Goal: Information Seeking & Learning: Learn about a topic

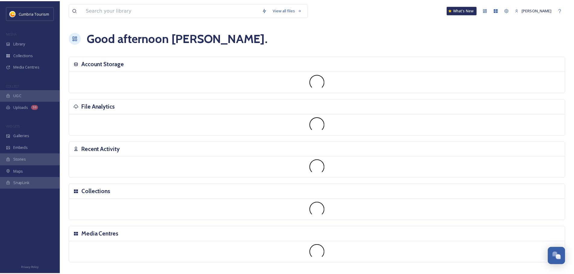
scroll to position [2361, 0]
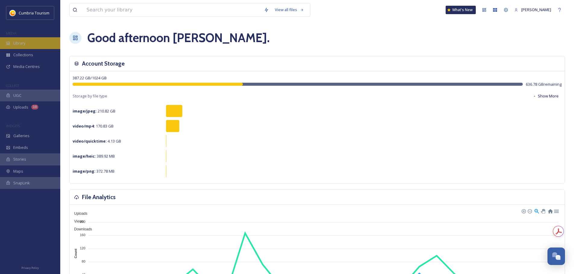
click at [36, 44] on div "Library" at bounding box center [30, 43] width 60 height 12
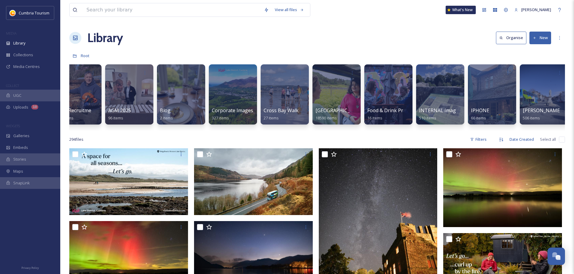
scroll to position [0, 69]
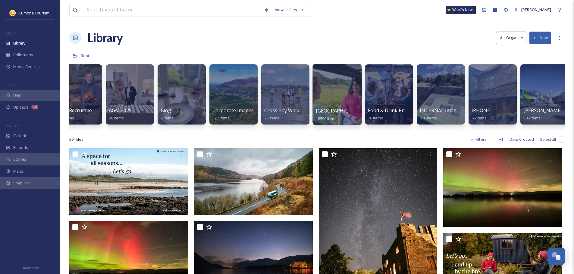
click at [330, 109] on span "[GEOGRAPHIC_DATA]" at bounding box center [340, 110] width 49 height 7
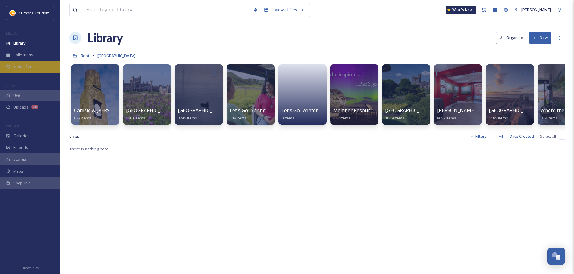
click at [32, 67] on span "Media Centres" at bounding box center [26, 67] width 26 height 6
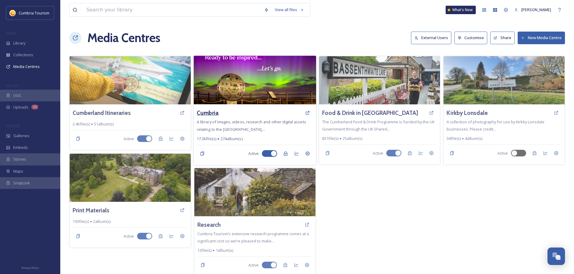
click at [202, 111] on h3 "Cumbria" at bounding box center [208, 113] width 22 height 9
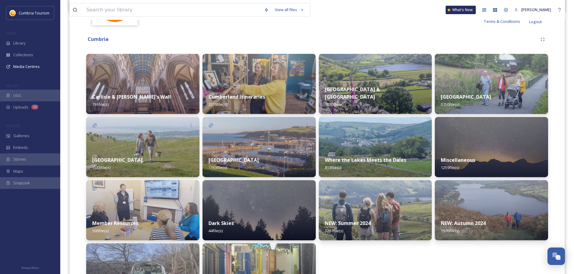
scroll to position [176, 0]
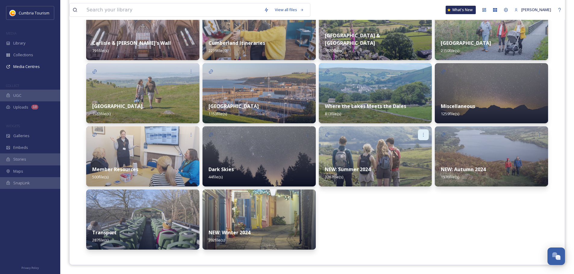
click at [421, 132] on icon at bounding box center [423, 134] width 5 height 5
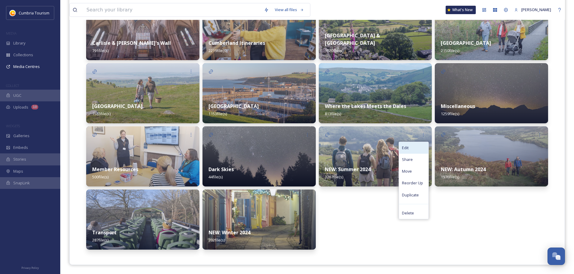
click at [425, 149] on div "Edit" at bounding box center [414, 148] width 30 height 12
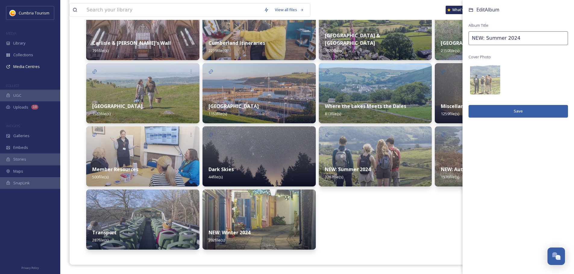
drag, startPoint x: 485, startPoint y: 38, endPoint x: 441, endPoint y: 40, distance: 43.4
click at [441, 40] on div "Carlisle & Hadrian's Wall 791 file(s) Morecambe Bay 1583 file(s) Member Resourc…" at bounding box center [317, 125] width 462 height 250
type input "Summer 2024"
click at [528, 107] on button "Save" at bounding box center [517, 111] width 99 height 12
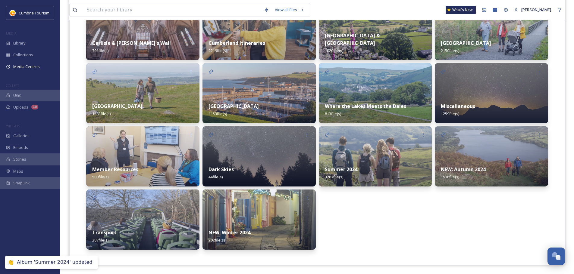
click at [545, 136] on div at bounding box center [539, 134] width 17 height 17
click at [541, 136] on icon at bounding box center [539, 134] width 5 height 5
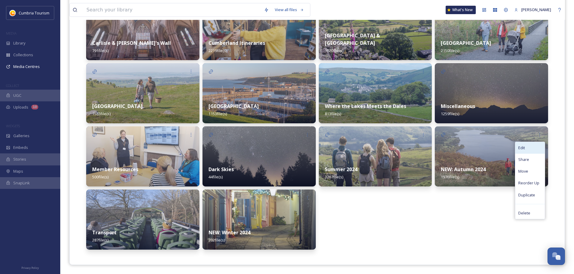
click at [531, 151] on div "Edit" at bounding box center [530, 148] width 30 height 12
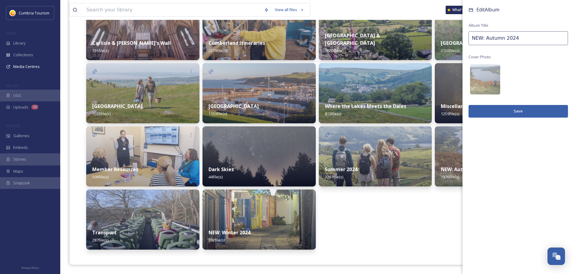
drag, startPoint x: 484, startPoint y: 38, endPoint x: 452, endPoint y: 38, distance: 31.9
click at [452, 38] on div "Lake District 2150 file(s) Miscellaneous 1259 file(s) NEW: Autumn 2024 1976 fil…" at bounding box center [491, 125] width 113 height 250
type input "Autumn 2024"
click at [536, 111] on button "Save" at bounding box center [517, 111] width 99 height 12
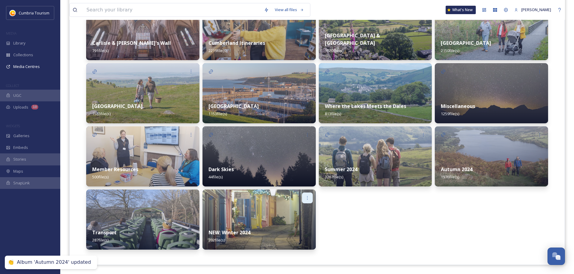
click at [304, 196] on div at bounding box center [307, 198] width 11 height 11
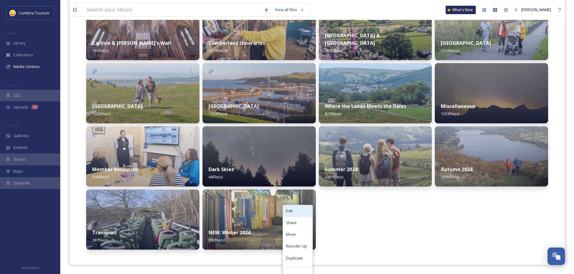
click at [294, 214] on div "Edit" at bounding box center [298, 211] width 30 height 12
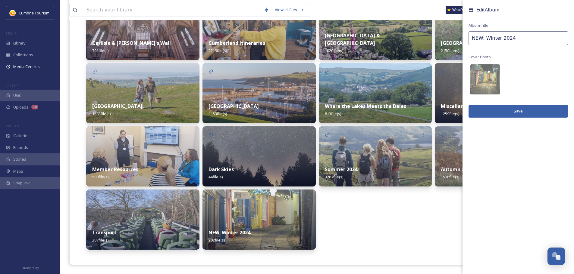
drag, startPoint x: 484, startPoint y: 37, endPoint x: 441, endPoint y: 40, distance: 43.1
click at [441, 40] on div "Carlisle & Hadrian's Wall 791 file(s) Morecambe Bay 1583 file(s) Member Resourc…" at bounding box center [317, 125] width 462 height 250
type input "Winter 2024"
click at [510, 110] on button "Save" at bounding box center [517, 111] width 99 height 12
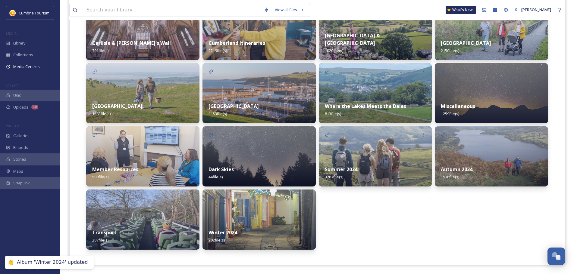
click at [347, 173] on strong "Summer 2024" at bounding box center [341, 169] width 33 height 7
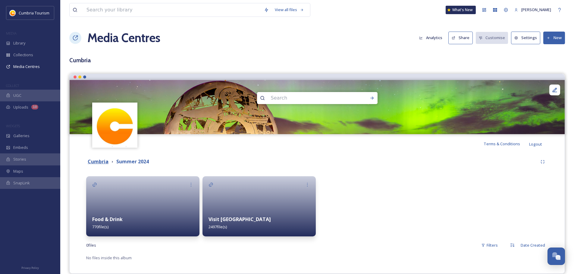
click at [100, 164] on strong "Cumbria" at bounding box center [98, 161] width 21 height 7
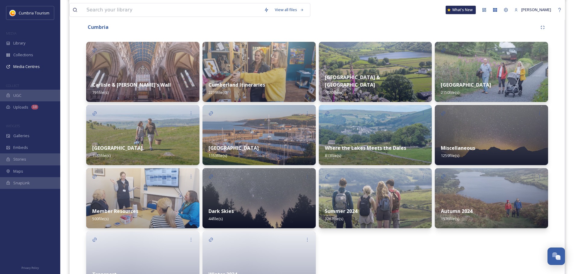
scroll to position [151, 0]
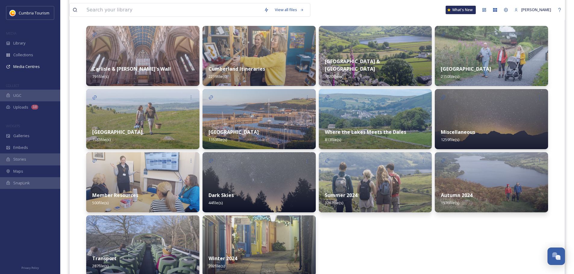
click at [463, 135] on strong "Miscellaneous" at bounding box center [458, 132] width 34 height 7
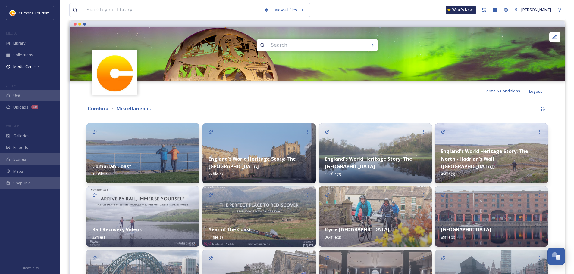
scroll to position [135, 0]
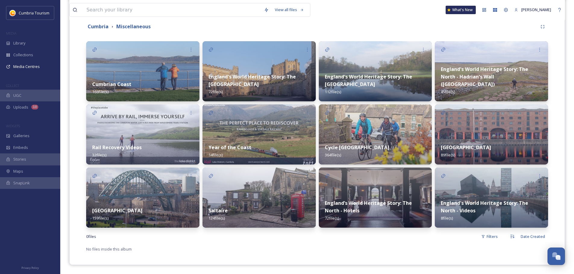
click at [276, 138] on div "Year of the Coast 14 file(s)" at bounding box center [258, 151] width 113 height 27
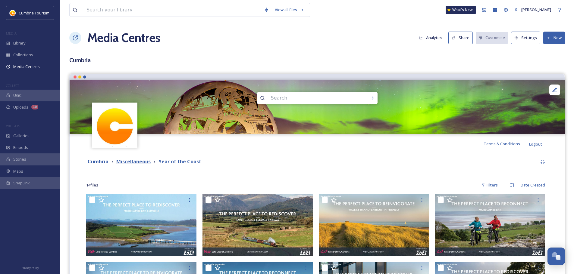
click at [137, 163] on strong "Miscellaneous" at bounding box center [133, 161] width 34 height 7
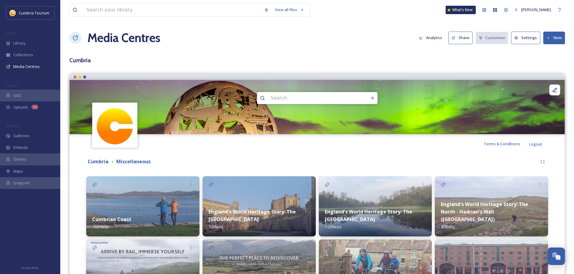
scroll to position [135, 0]
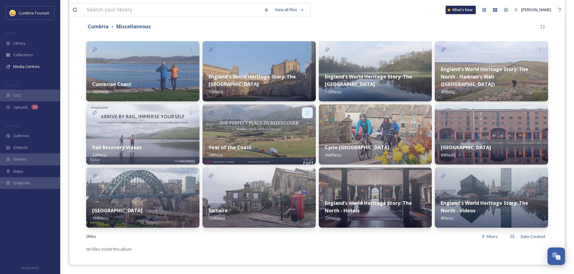
click at [307, 111] on icon at bounding box center [307, 113] width 5 height 5
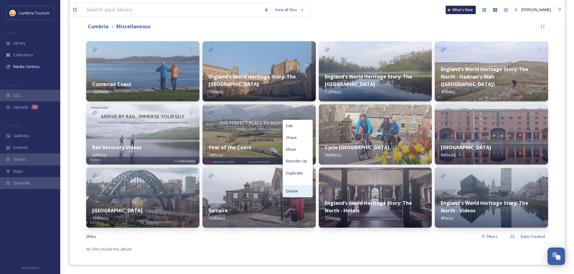
click at [302, 194] on div "Delete" at bounding box center [298, 191] width 30 height 12
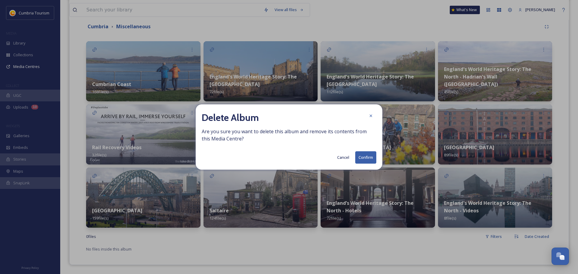
click at [362, 160] on button "Confirm" at bounding box center [365, 157] width 21 height 12
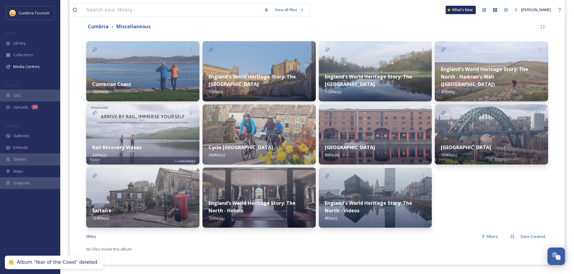
click at [154, 143] on div "Rail Recovery Videos 32 file(s)" at bounding box center [142, 151] width 113 height 27
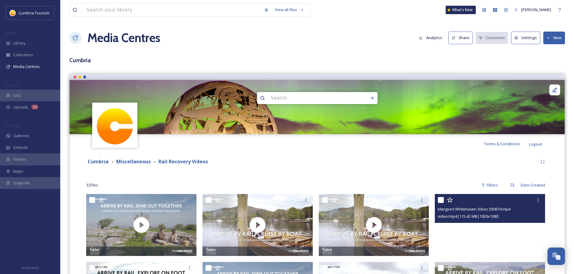
click at [487, 240] on video "Maryport Whitehaven 30sec 030619.mp4" at bounding box center [490, 225] width 110 height 62
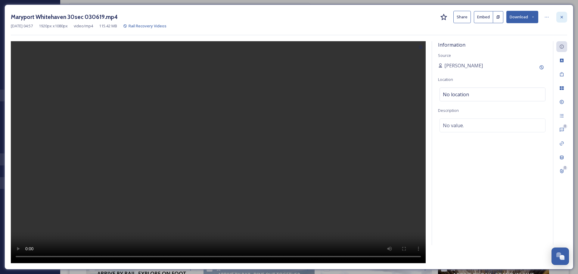
click at [562, 17] on icon at bounding box center [562, 17] width 2 height 2
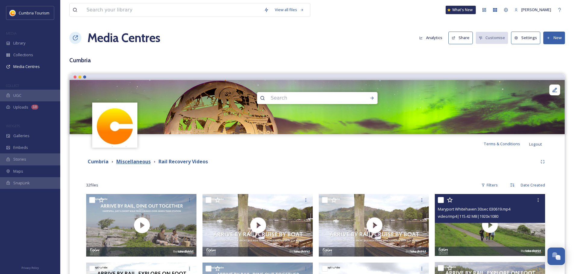
click at [135, 164] on strong "Miscellaneous" at bounding box center [133, 161] width 34 height 7
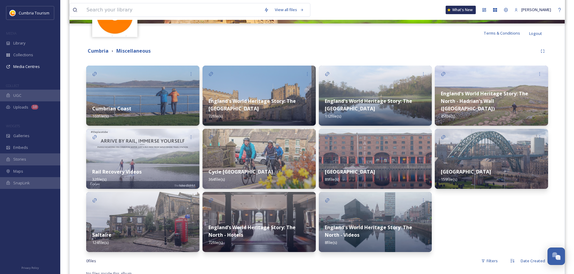
scroll to position [120, 0]
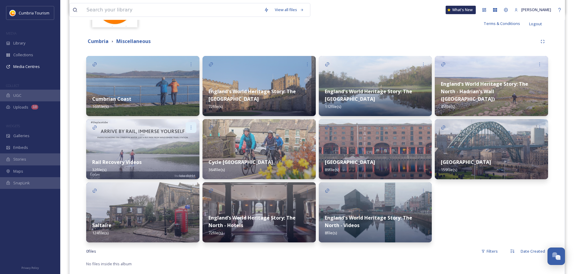
click at [189, 127] on icon at bounding box center [191, 127] width 5 height 5
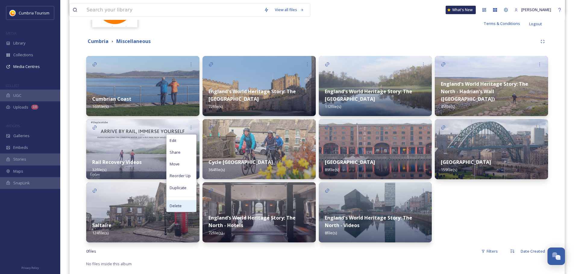
click at [182, 205] on div "Delete" at bounding box center [182, 206] width 30 height 12
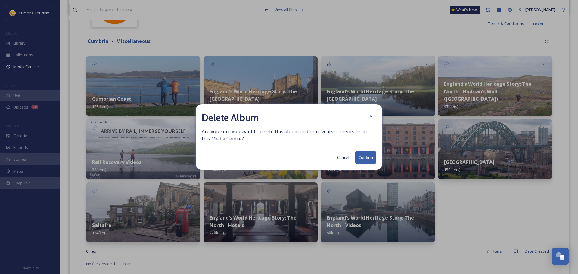
click at [363, 157] on button "Confirm" at bounding box center [365, 157] width 21 height 12
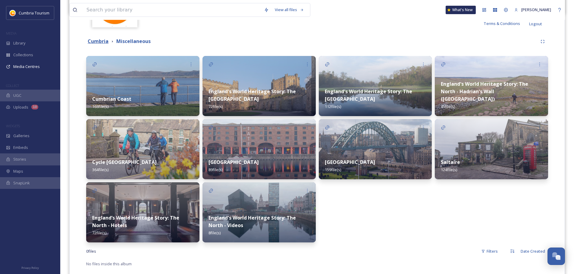
click at [105, 42] on strong "Cumbria" at bounding box center [98, 41] width 21 height 7
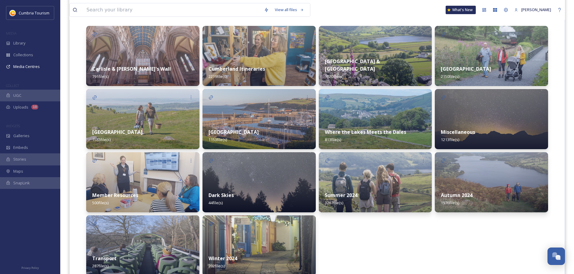
scroll to position [176, 0]
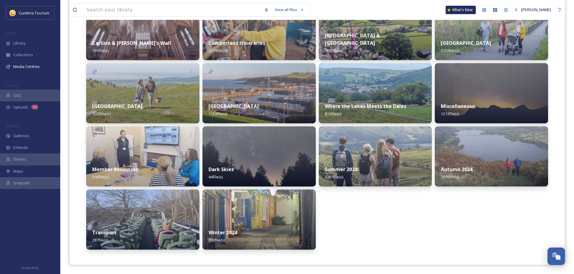
click at [108, 102] on div "Morecambe Bay 1583 file(s)" at bounding box center [142, 110] width 113 height 27
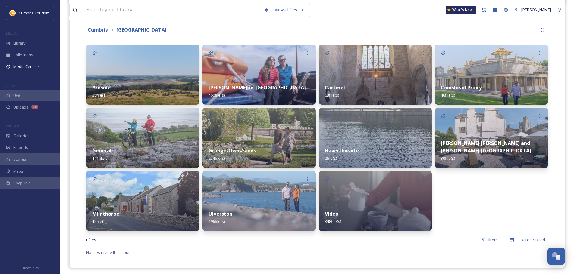
scroll to position [135, 0]
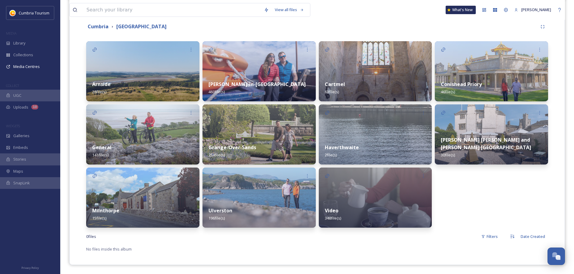
click at [335, 210] on strong "Video" at bounding box center [332, 210] width 14 height 7
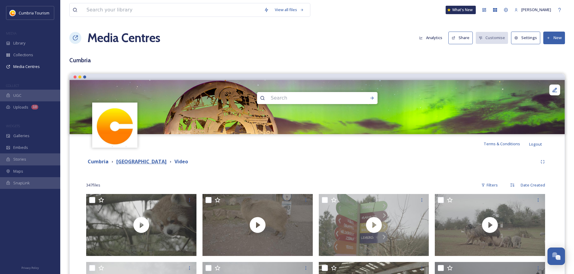
click at [139, 160] on strong "[GEOGRAPHIC_DATA]" at bounding box center [141, 161] width 50 height 7
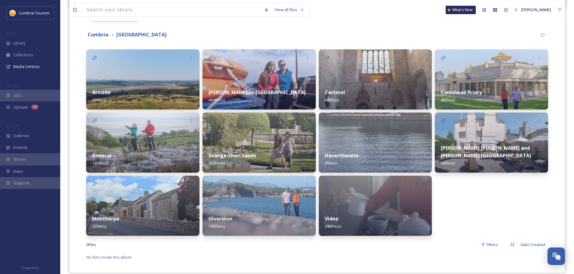
scroll to position [135, 0]
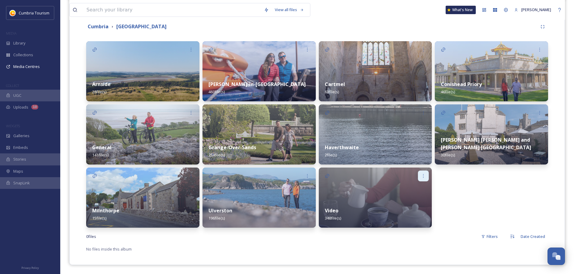
click at [424, 174] on icon at bounding box center [423, 176] width 5 height 5
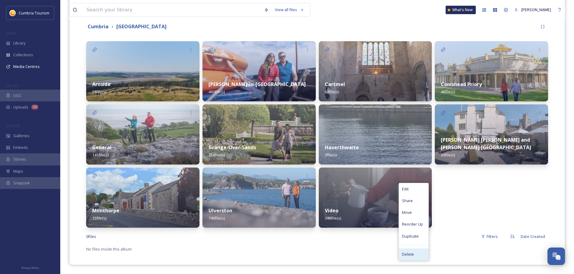
click at [413, 255] on span "Delete" at bounding box center [408, 255] width 12 height 6
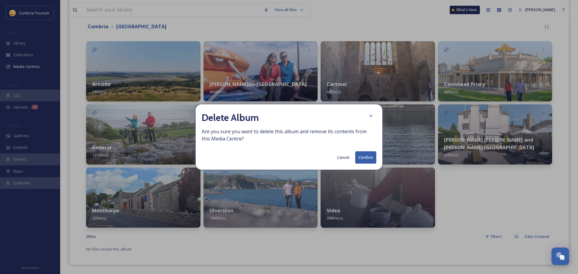
click at [362, 157] on button "Confirm" at bounding box center [365, 157] width 21 height 12
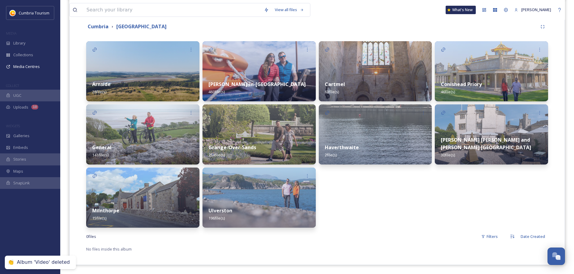
click at [110, 209] on strong "Milnthorpe" at bounding box center [105, 210] width 27 height 7
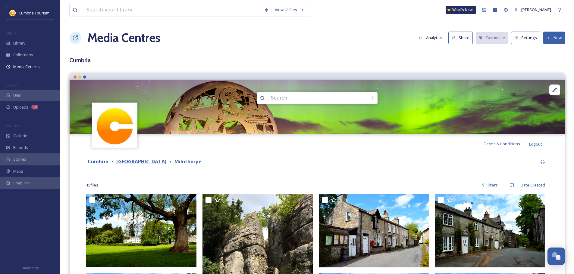
click at [144, 158] on strong "[GEOGRAPHIC_DATA]" at bounding box center [141, 161] width 50 height 7
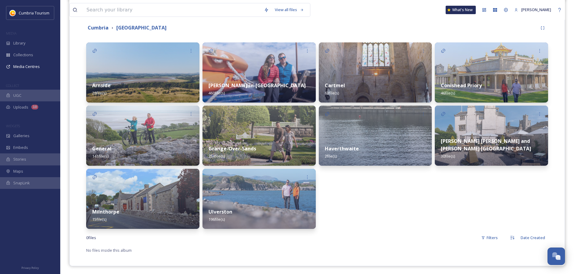
scroll to position [135, 0]
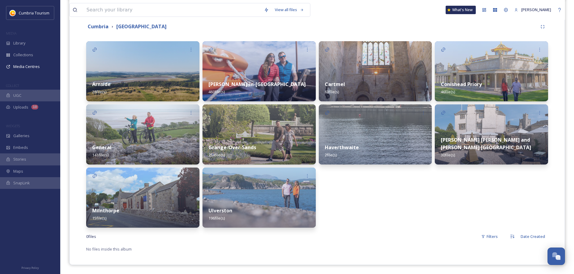
click at [331, 84] on strong "Cartmel" at bounding box center [335, 84] width 20 height 7
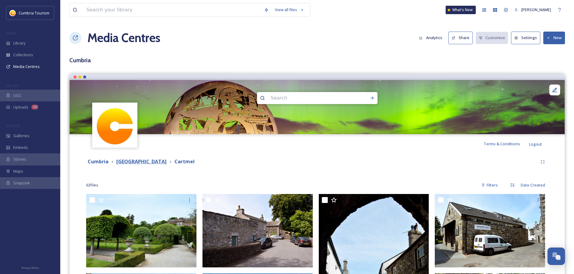
click at [150, 164] on strong "[GEOGRAPHIC_DATA]" at bounding box center [141, 161] width 50 height 7
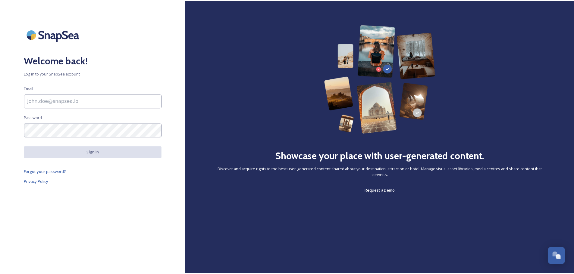
scroll to position [2361, 0]
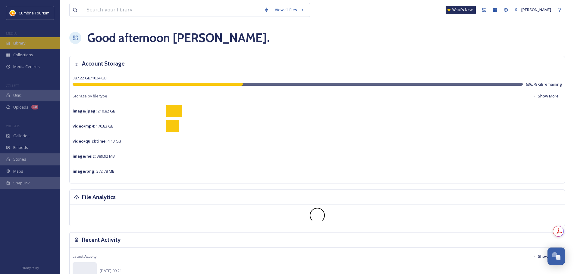
click at [23, 47] on div "Library" at bounding box center [30, 43] width 60 height 12
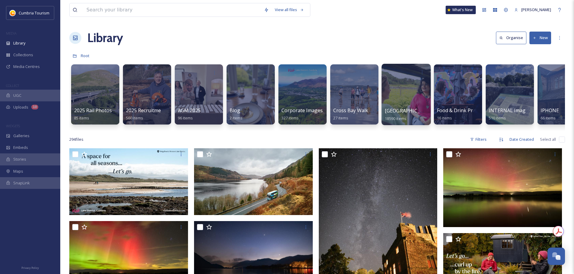
click at [411, 111] on span "[GEOGRAPHIC_DATA]" at bounding box center [409, 110] width 49 height 7
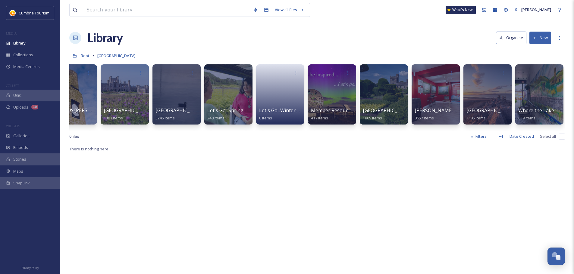
scroll to position [0, 23]
click at [334, 108] on span "Member Resources" at bounding box center [332, 110] width 45 height 7
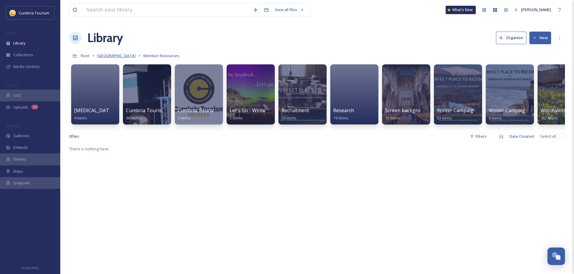
click at [125, 58] on span "[GEOGRAPHIC_DATA]" at bounding box center [116, 55] width 38 height 5
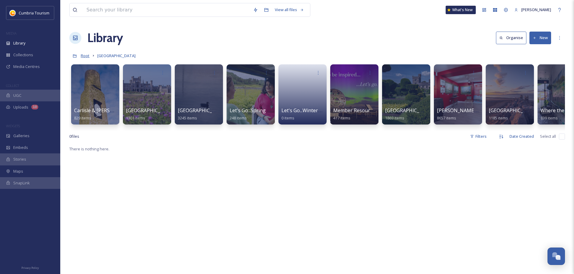
click at [89, 57] on span "Root" at bounding box center [85, 55] width 9 height 5
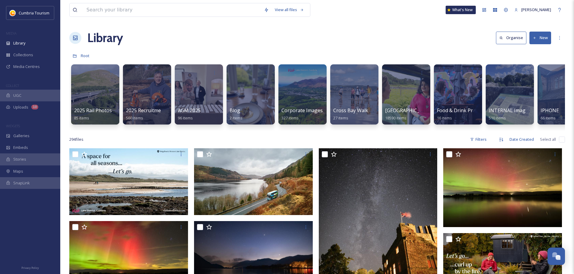
click at [509, 130] on div "2025 Rail Photos 85 items 2025 Recruitment - Paul Mitchell 560 items AGM 2025 9…" at bounding box center [316, 95] width 495 height 69
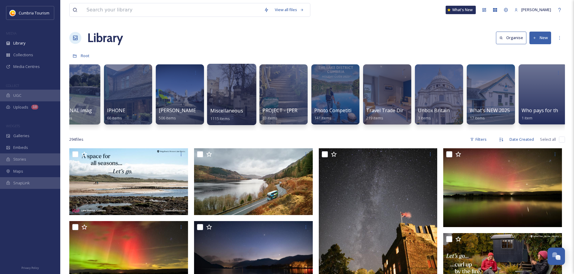
click at [222, 112] on span "Miscellaneous" at bounding box center [226, 110] width 33 height 7
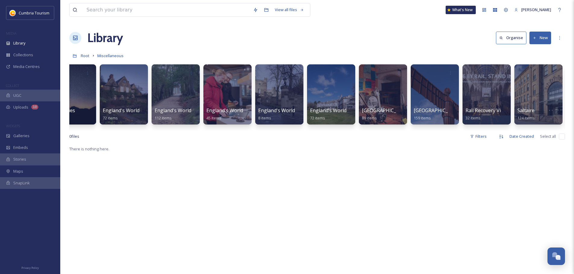
scroll to position [0, 178]
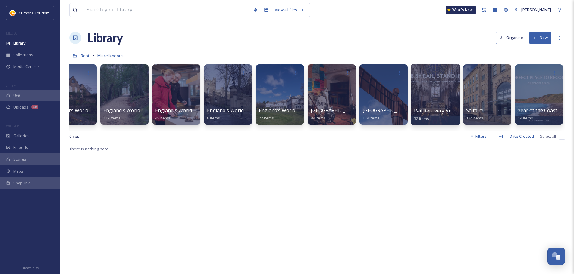
click at [435, 114] on span "Rail Recovery Videos" at bounding box center [437, 110] width 47 height 7
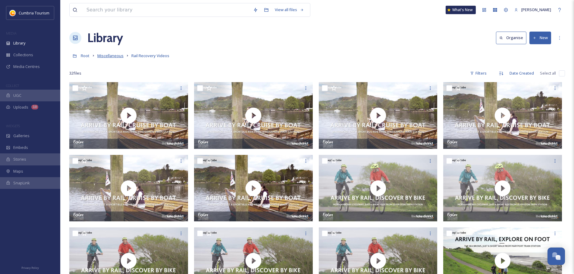
click at [121, 57] on span "Miscellaneous" at bounding box center [110, 55] width 26 height 5
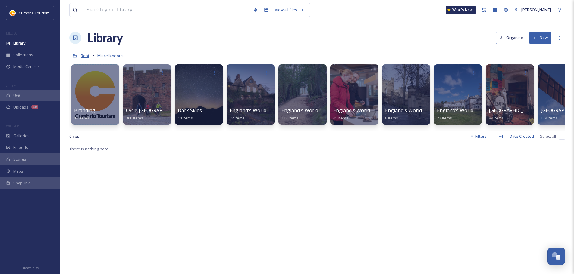
click at [86, 58] on span "Root" at bounding box center [85, 55] width 9 height 5
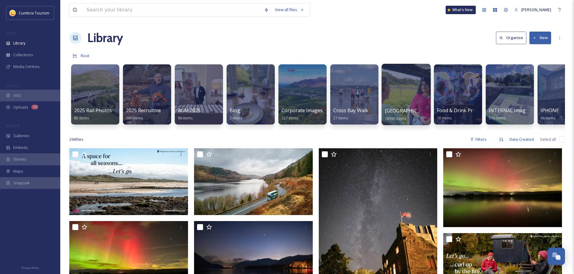
click at [407, 111] on span "[GEOGRAPHIC_DATA]" at bounding box center [409, 110] width 49 height 7
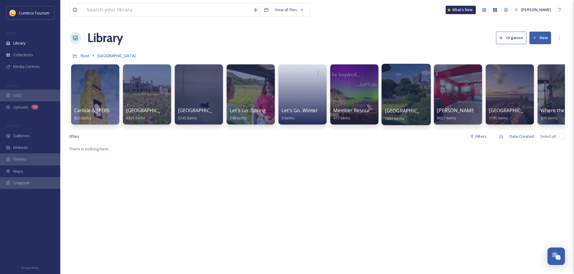
click at [419, 107] on span "[GEOGRAPHIC_DATA]" at bounding box center [409, 110] width 49 height 7
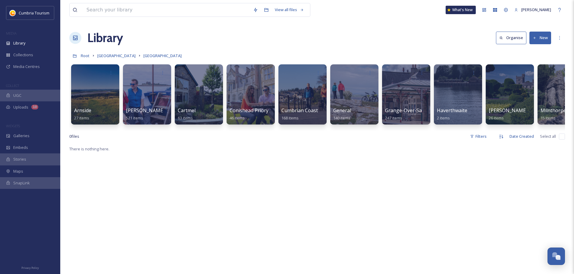
drag, startPoint x: 484, startPoint y: 130, endPoint x: 578, endPoint y: 130, distance: 93.9
click at [574, 130] on html "Cumbria Tourism MEDIA Library Collections Media Centres COLLECT UGC Uploads 10 …" at bounding box center [287, 210] width 574 height 420
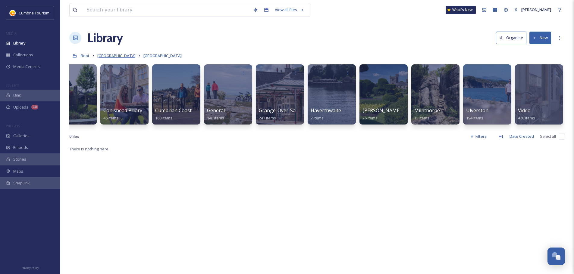
click at [127, 58] on span "[GEOGRAPHIC_DATA]" at bounding box center [116, 55] width 38 height 5
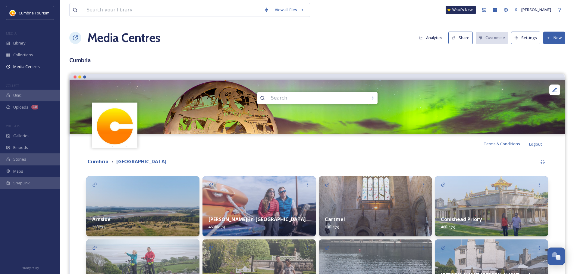
scroll to position [2361, 0]
click at [37, 42] on div "Library" at bounding box center [30, 43] width 60 height 12
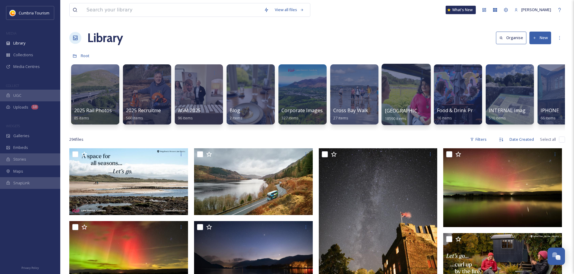
click at [409, 111] on span "[GEOGRAPHIC_DATA]" at bounding box center [409, 110] width 49 height 7
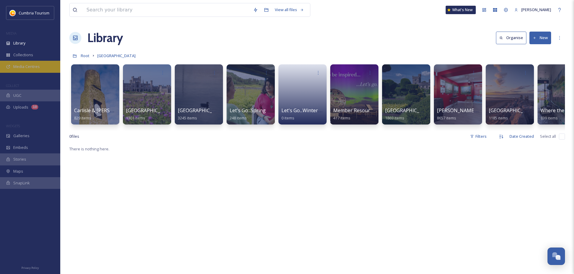
click at [32, 68] on span "Media Centres" at bounding box center [26, 67] width 26 height 6
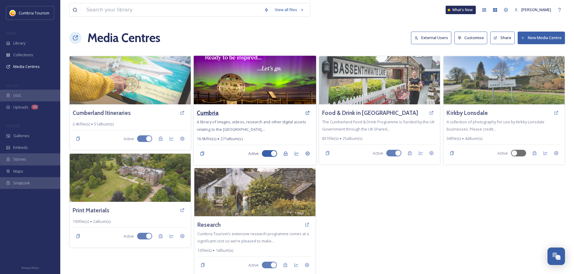
click at [209, 112] on h3 "Cumbria" at bounding box center [208, 113] width 22 height 9
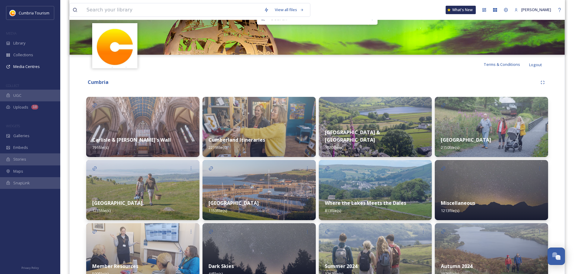
scroll to position [116, 0]
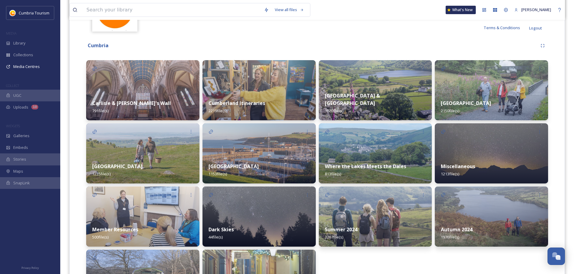
click at [142, 104] on strong "Carlisle & [PERSON_NAME]'s Wall" at bounding box center [131, 103] width 79 height 7
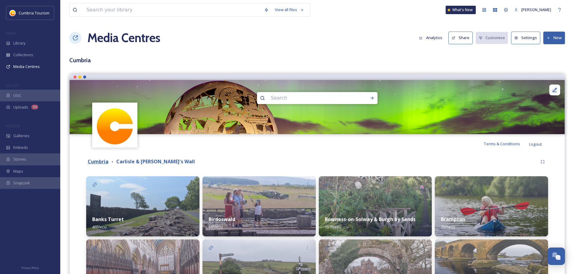
click at [100, 162] on strong "Cumbria" at bounding box center [98, 161] width 21 height 7
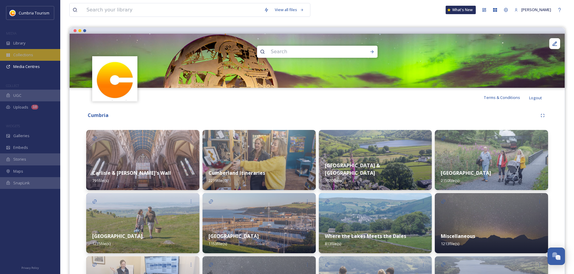
scroll to position [30, 0]
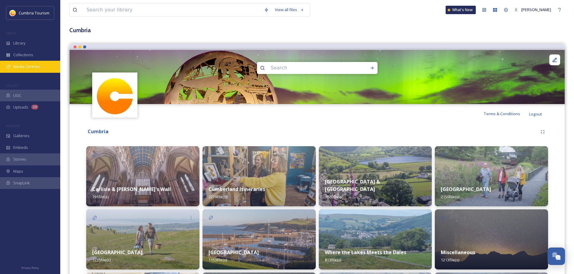
click at [21, 67] on span "Media Centres" at bounding box center [26, 67] width 26 height 6
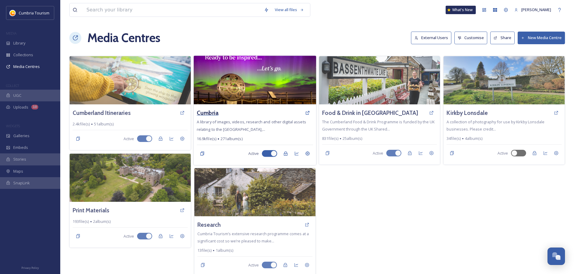
click at [209, 111] on h3 "Cumbria" at bounding box center [208, 113] width 22 height 9
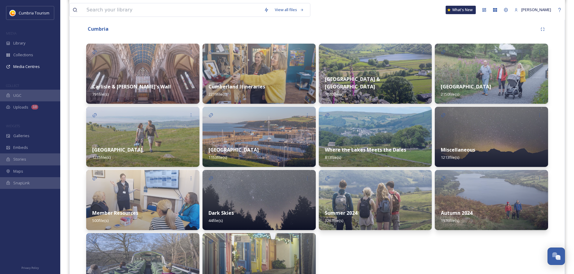
scroll to position [151, 0]
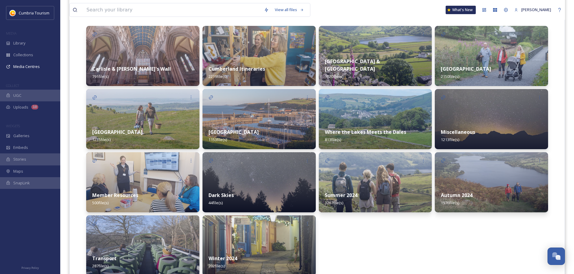
click at [357, 71] on strong "[GEOGRAPHIC_DATA] & [GEOGRAPHIC_DATA]" at bounding box center [352, 65] width 55 height 14
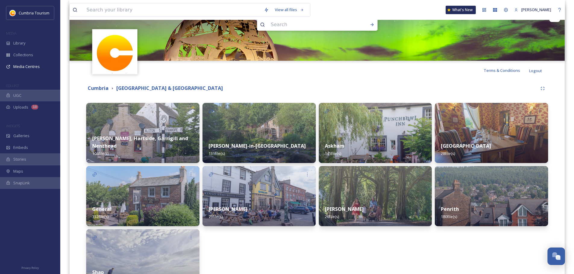
scroll to position [135, 0]
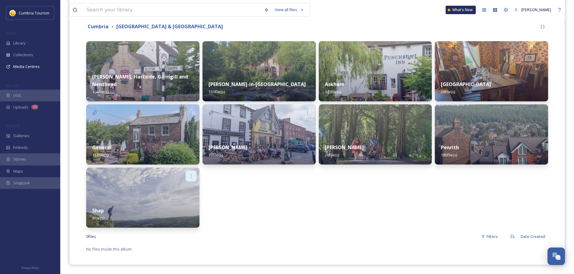
click at [191, 176] on icon at bounding box center [191, 176] width 1 height 4
click at [254, 224] on div "Appleby-in-Westmorland 131 file(s) Kirky Stephen 73 file(s)" at bounding box center [258, 134] width 113 height 187
click at [241, 145] on strong "Kirky Stephen" at bounding box center [227, 147] width 39 height 7
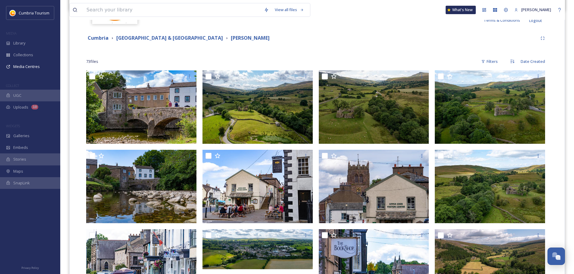
scroll to position [211, 0]
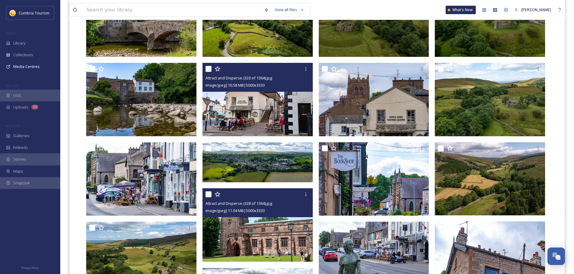
click at [208, 67] on input "checkbox" at bounding box center [208, 69] width 6 height 6
checkbox input "true"
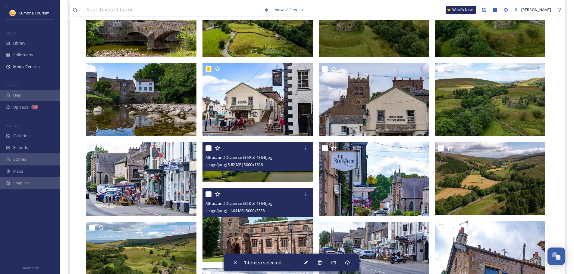
click at [208, 149] on input "checkbox" at bounding box center [208, 148] width 6 height 6
checkbox input "true"
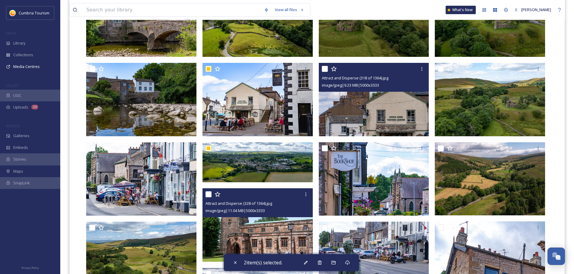
click at [327, 68] on input "checkbox" at bounding box center [325, 69] width 6 height 6
checkbox input "true"
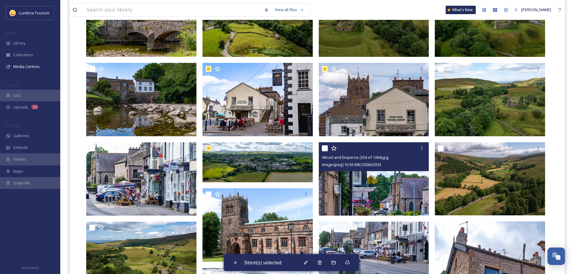
click at [372, 185] on img at bounding box center [374, 178] width 110 height 73
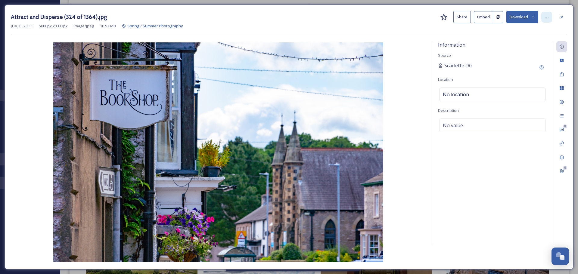
click at [551, 14] on div at bounding box center [546, 17] width 11 height 11
click at [560, 18] on icon at bounding box center [561, 17] width 5 height 5
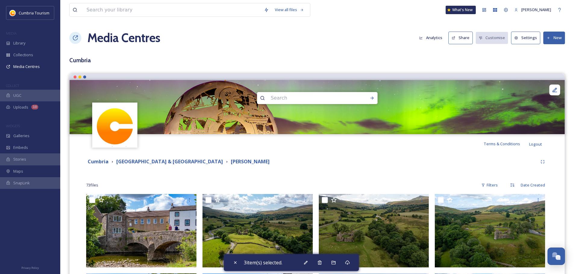
drag, startPoint x: 280, startPoint y: 164, endPoint x: 272, endPoint y: 165, distance: 8.6
click at [280, 164] on div "Cumbria Eden Valley & North Pennines Kirky Stephen" at bounding box center [311, 162] width 451 height 8
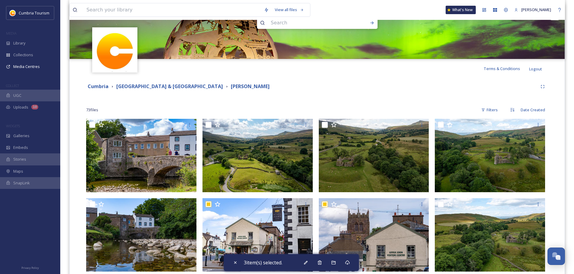
scroll to position [60, 0]
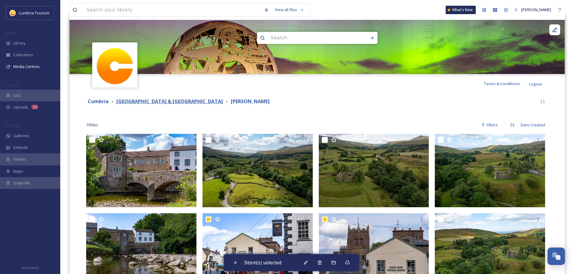
click at [174, 100] on strong "[GEOGRAPHIC_DATA] & [GEOGRAPHIC_DATA]" at bounding box center [169, 101] width 107 height 7
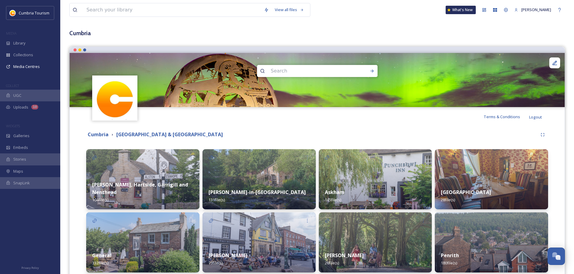
scroll to position [15, 0]
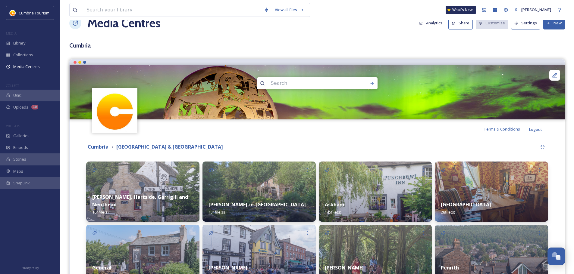
click at [100, 150] on strong "Cumbria" at bounding box center [98, 147] width 21 height 7
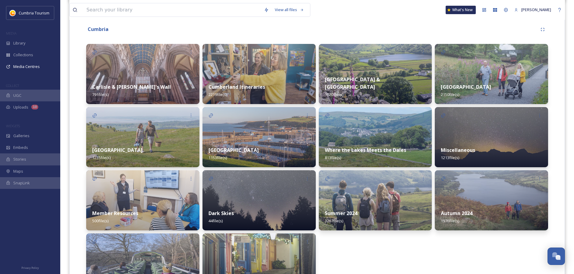
scroll to position [176, 0]
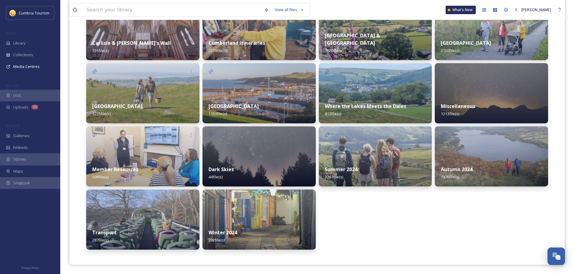
click at [256, 102] on div "Western Lake District & Coast 1153 file(s)" at bounding box center [258, 110] width 113 height 27
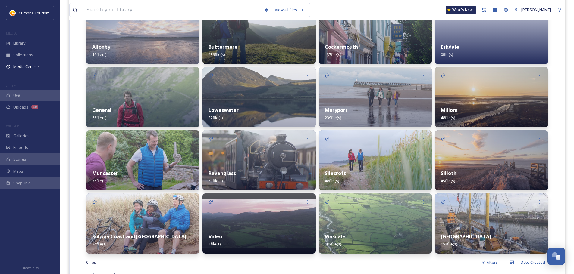
scroll to position [198, 0]
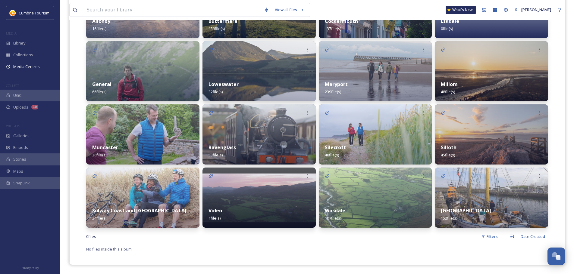
click at [332, 212] on strong "Wasdale" at bounding box center [335, 210] width 20 height 7
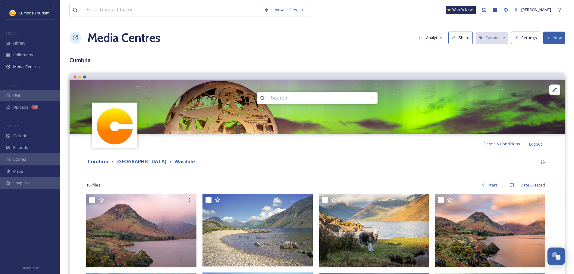
click at [291, 99] on input at bounding box center [309, 98] width 83 height 13
type input "summer"
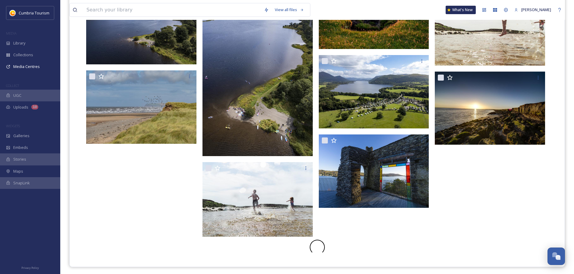
scroll to position [444, 0]
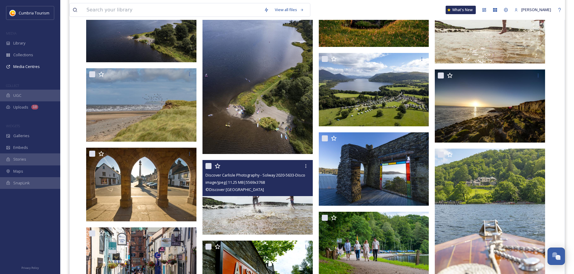
click at [270, 201] on img at bounding box center [257, 197] width 110 height 75
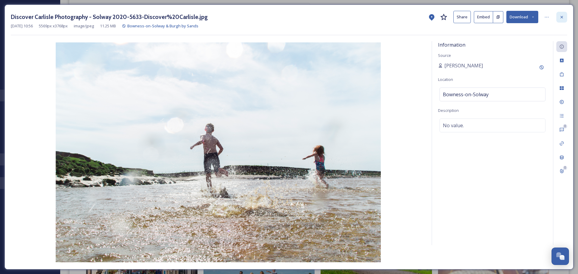
click at [562, 19] on icon at bounding box center [561, 17] width 5 height 5
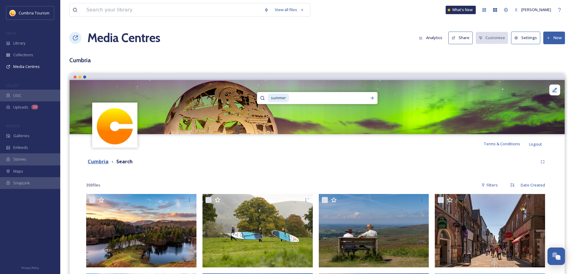
click at [94, 160] on strong "Cumbria" at bounding box center [98, 161] width 21 height 7
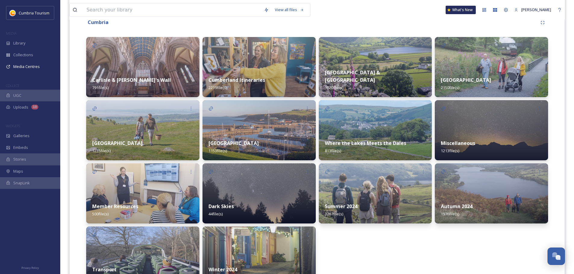
scroll to position [151, 0]
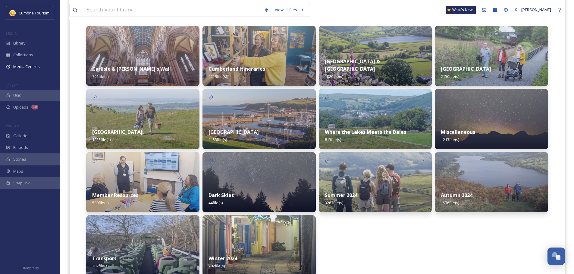
click at [461, 68] on strong "[GEOGRAPHIC_DATA]" at bounding box center [466, 69] width 50 height 7
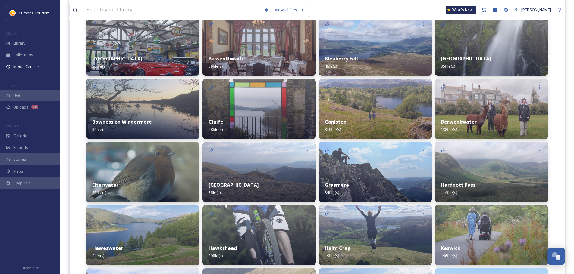
scroll to position [150, 0]
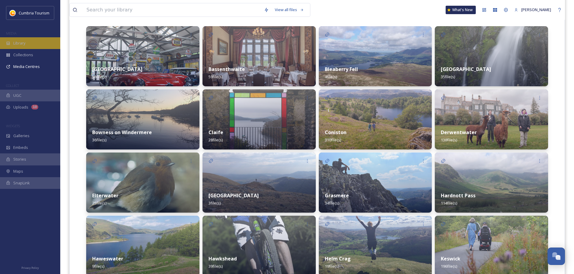
click at [35, 44] on div "Library" at bounding box center [30, 43] width 60 height 12
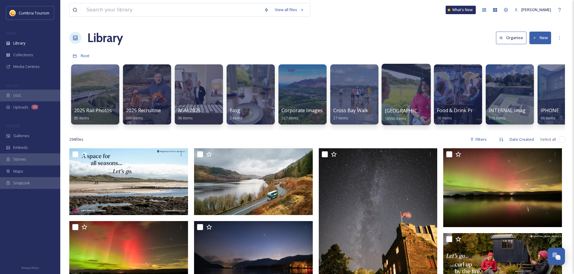
click at [422, 108] on span "[GEOGRAPHIC_DATA]" at bounding box center [409, 110] width 49 height 7
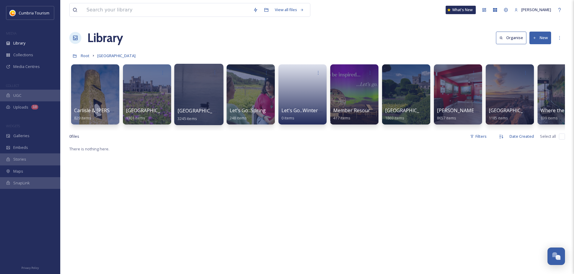
click at [177, 111] on span "[GEOGRAPHIC_DATA]" at bounding box center [201, 110] width 49 height 7
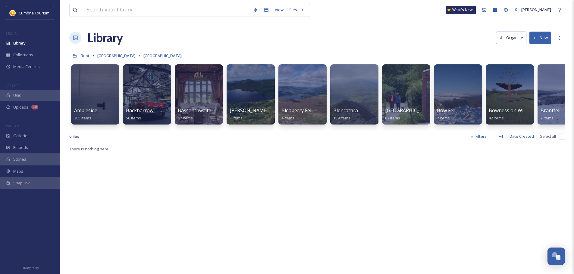
scroll to position [0, 298]
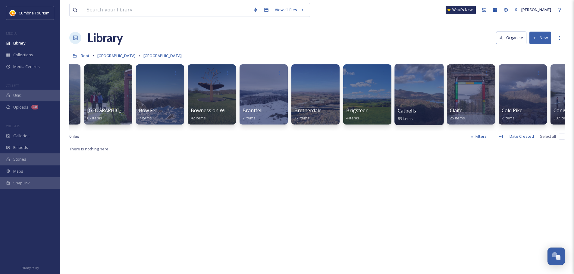
click at [419, 103] on div at bounding box center [418, 94] width 49 height 61
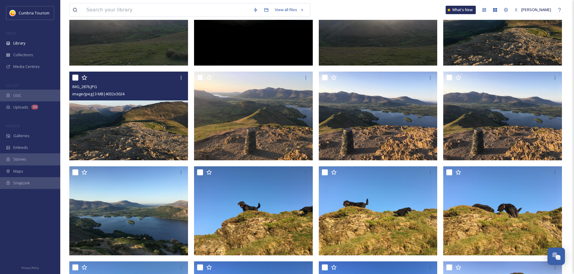
scroll to position [181, 0]
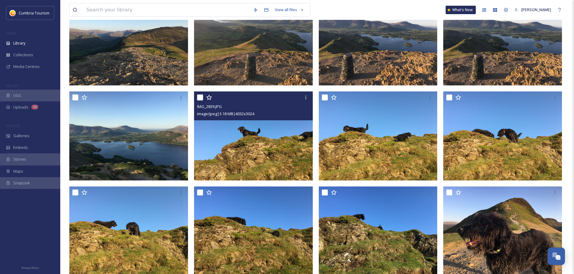
click at [245, 148] on img at bounding box center [253, 136] width 119 height 89
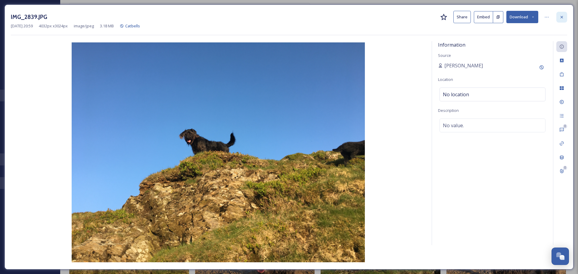
click at [560, 19] on icon at bounding box center [561, 17] width 5 height 5
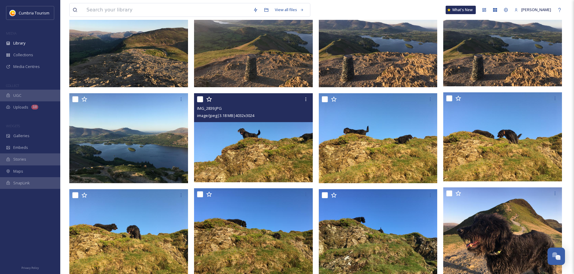
scroll to position [331, 0]
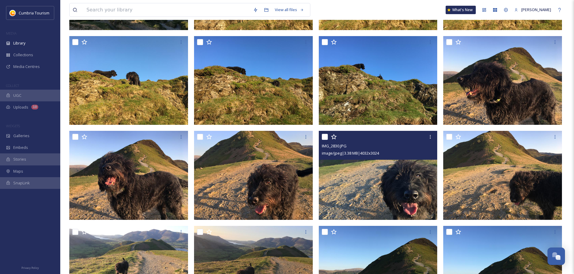
click at [377, 199] on img at bounding box center [378, 175] width 119 height 89
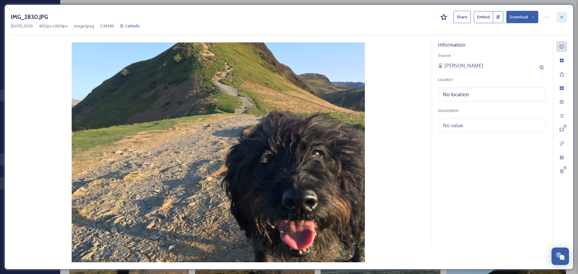
click at [564, 14] on div at bounding box center [561, 17] width 11 height 11
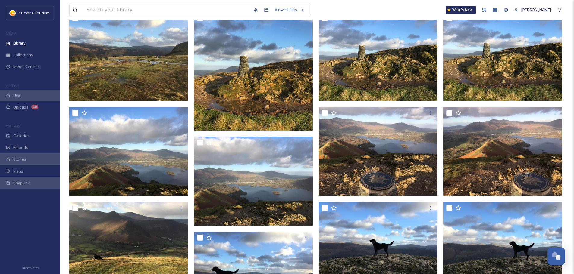
scroll to position [179, 0]
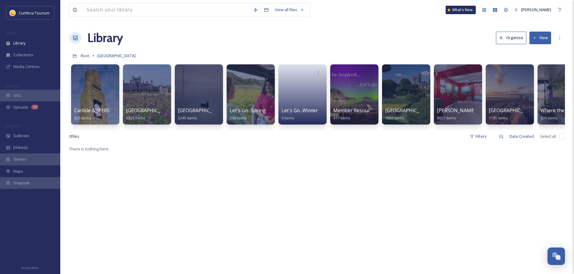
scroll to position [2361, 0]
